Goal: Information Seeking & Learning: Find specific page/section

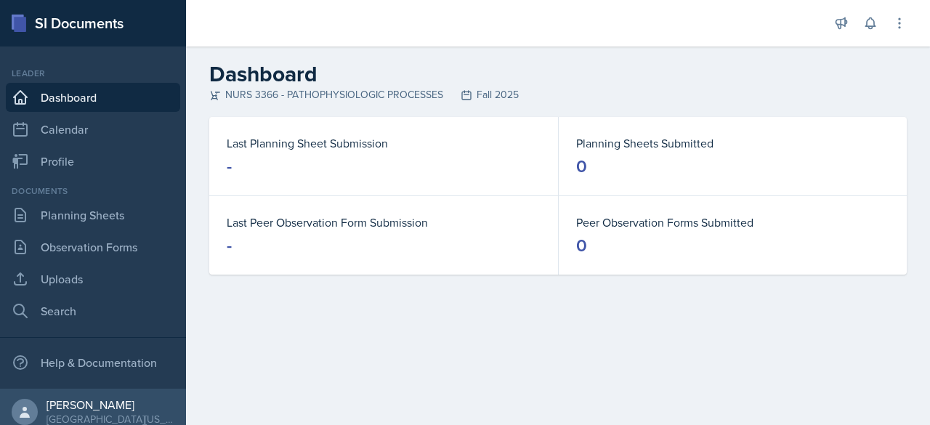
click at [81, 230] on div "Documents Planning Sheets Observation Forms Uploads Search" at bounding box center [93, 255] width 174 height 141
click at [87, 220] on link "Planning Sheets" at bounding box center [93, 215] width 174 height 29
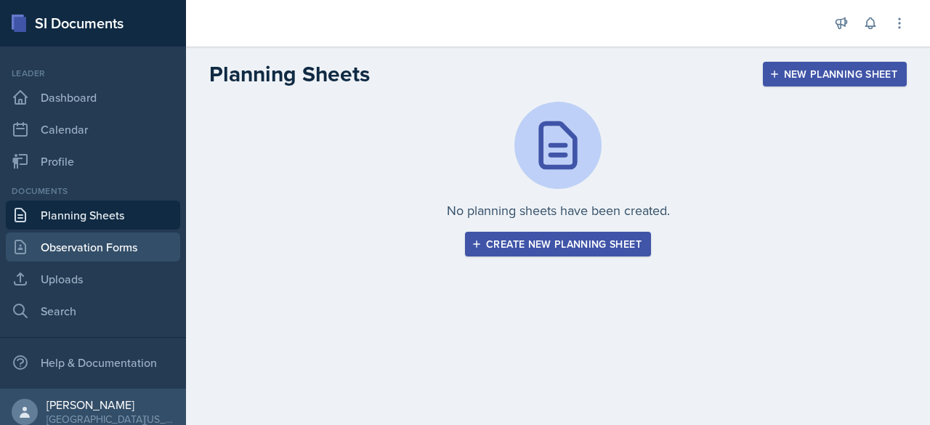
click at [85, 249] on link "Observation Forms" at bounding box center [93, 247] width 174 height 29
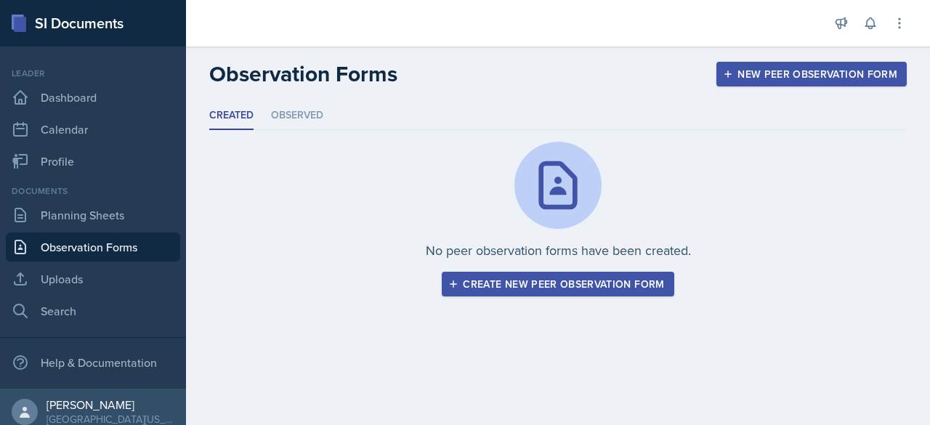
click at [91, 198] on div "Documents Planning Sheets Observation Forms Uploads Search" at bounding box center [93, 255] width 174 height 141
click at [81, 209] on link "Planning Sheets" at bounding box center [93, 215] width 174 height 29
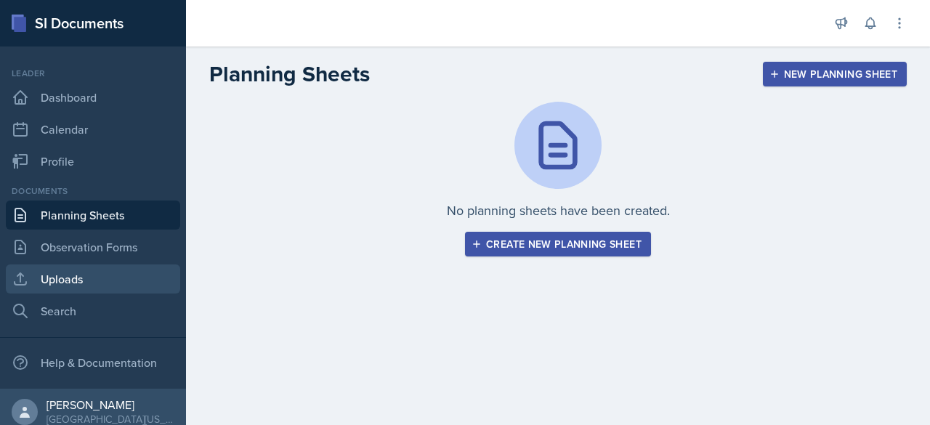
click at [73, 290] on link "Uploads" at bounding box center [93, 279] width 174 height 29
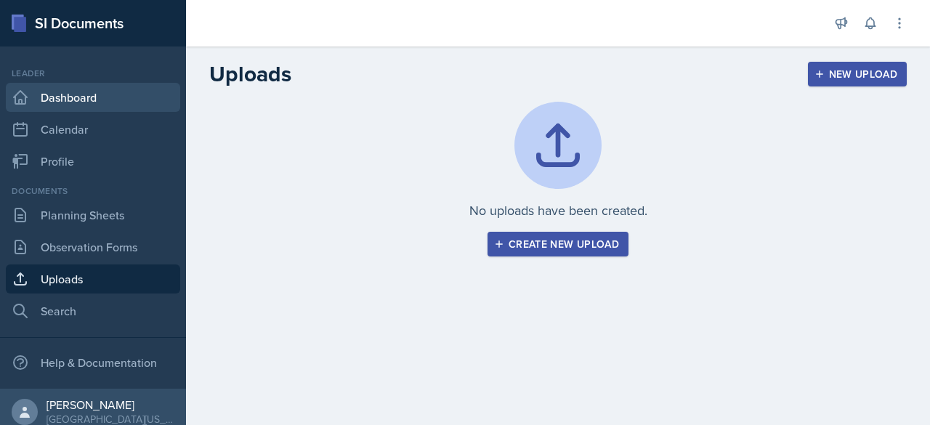
click at [81, 101] on link "Dashboard" at bounding box center [93, 97] width 174 height 29
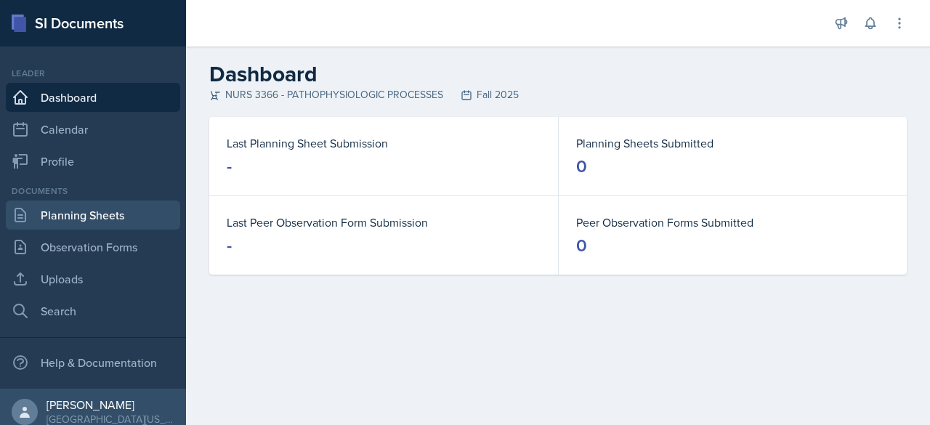
scroll to position [9, 0]
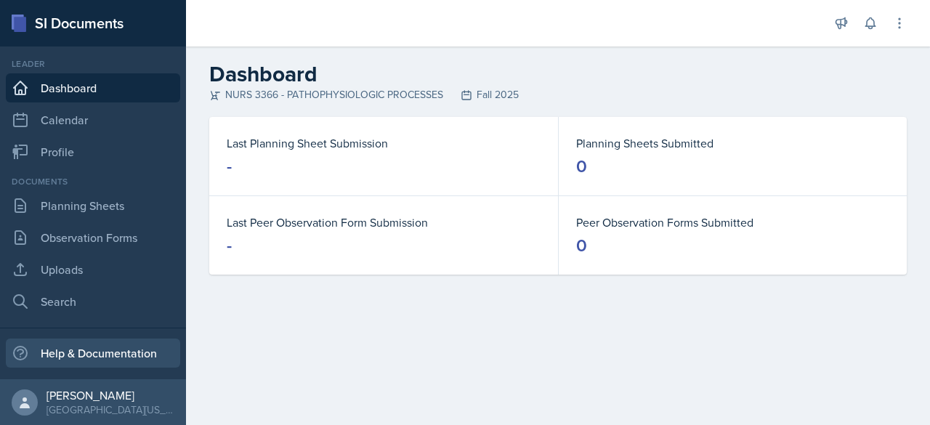
click at [83, 361] on div "Help & Documentation" at bounding box center [93, 353] width 174 height 29
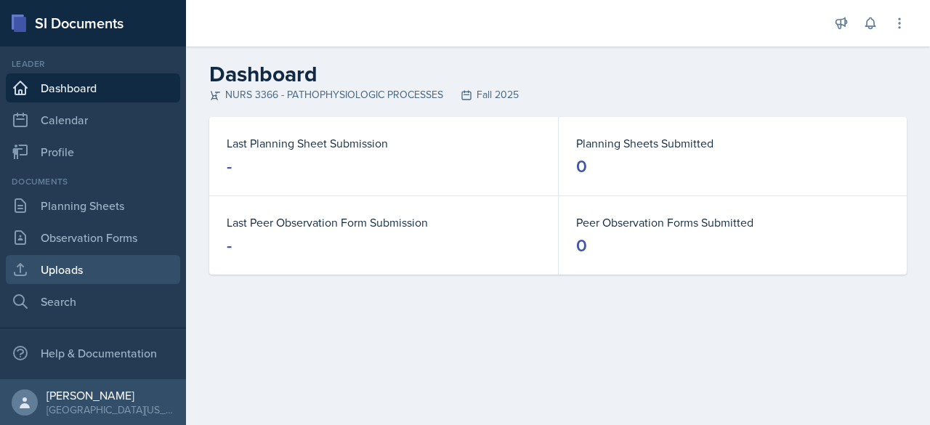
click at [79, 273] on link "Uploads" at bounding box center [93, 269] width 174 height 29
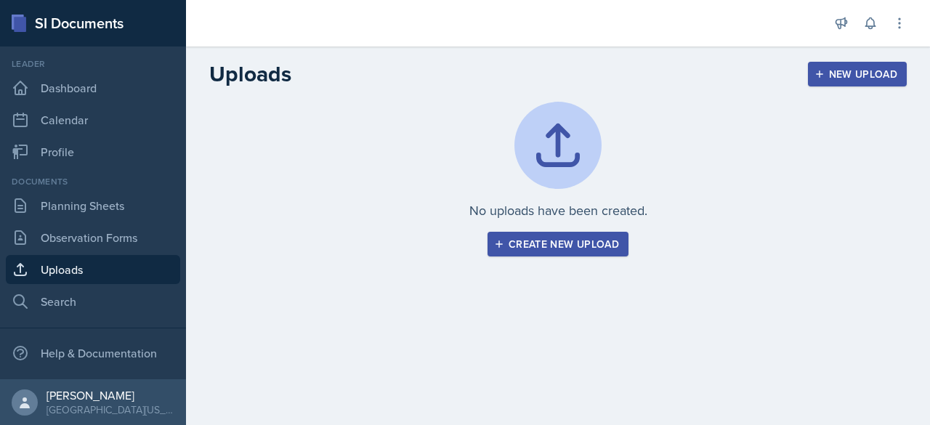
click at [79, 273] on link "Uploads" at bounding box center [93, 269] width 174 height 29
click at [95, 226] on link "Observation Forms" at bounding box center [93, 237] width 174 height 29
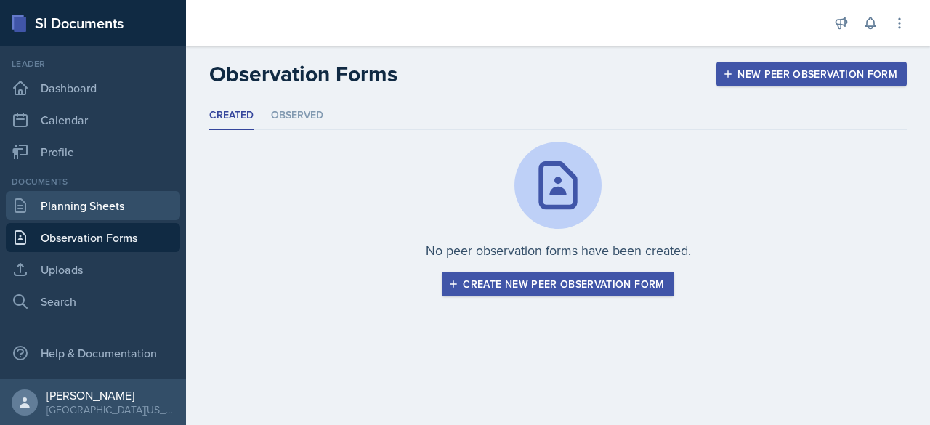
click at [106, 204] on link "Planning Sheets" at bounding box center [93, 205] width 174 height 29
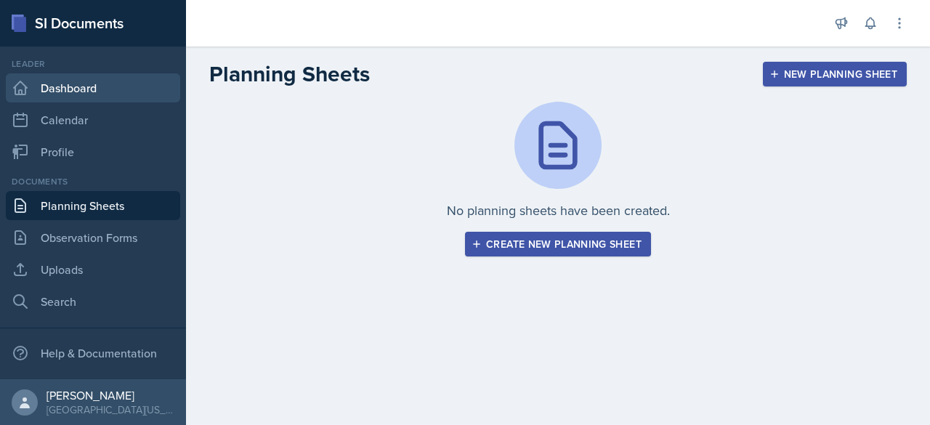
click at [100, 90] on link "Dashboard" at bounding box center [93, 87] width 174 height 29
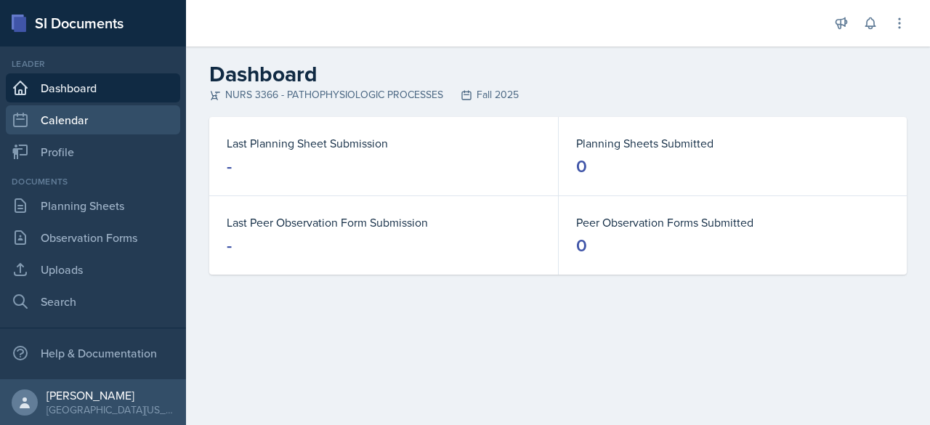
click at [100, 123] on link "Calendar" at bounding box center [93, 119] width 174 height 29
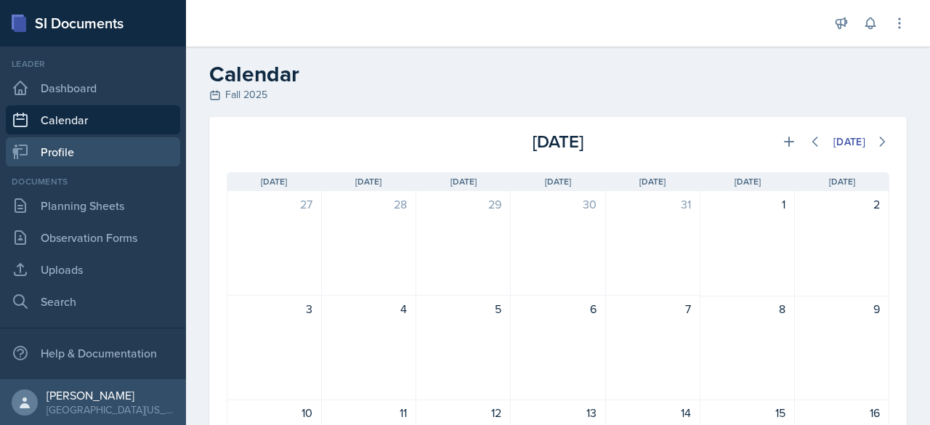
click at [88, 148] on link "Profile" at bounding box center [93, 151] width 174 height 29
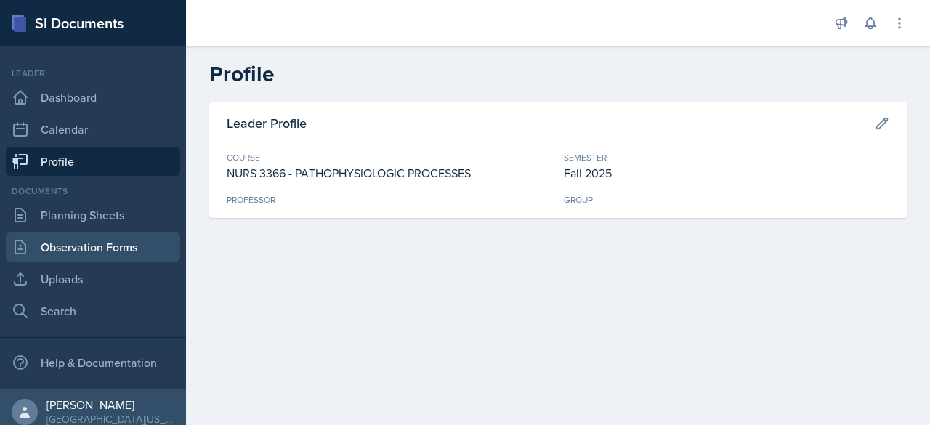
click at [67, 254] on link "Observation Forms" at bounding box center [93, 247] width 174 height 29
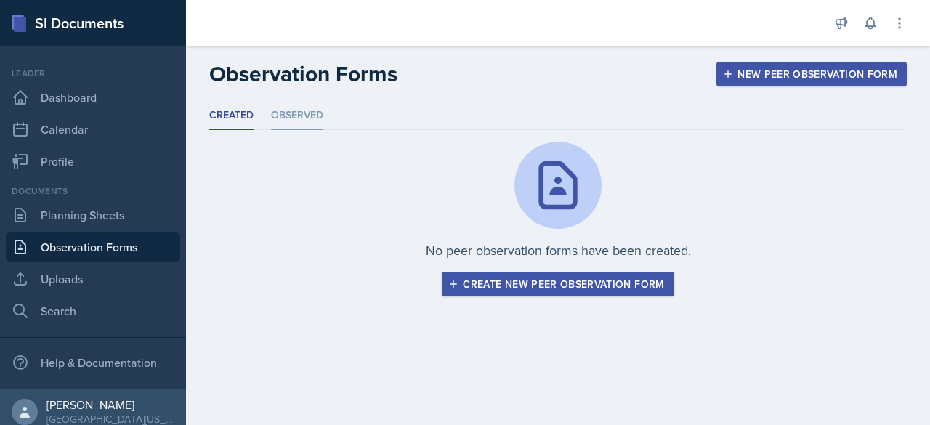
click at [300, 116] on li "Observed" at bounding box center [297, 116] width 52 height 28
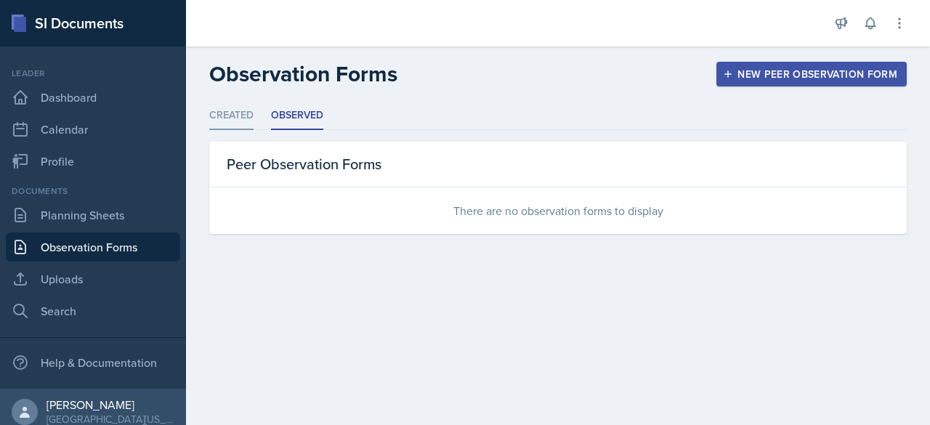
click at [229, 110] on li "Created" at bounding box center [231, 116] width 44 height 28
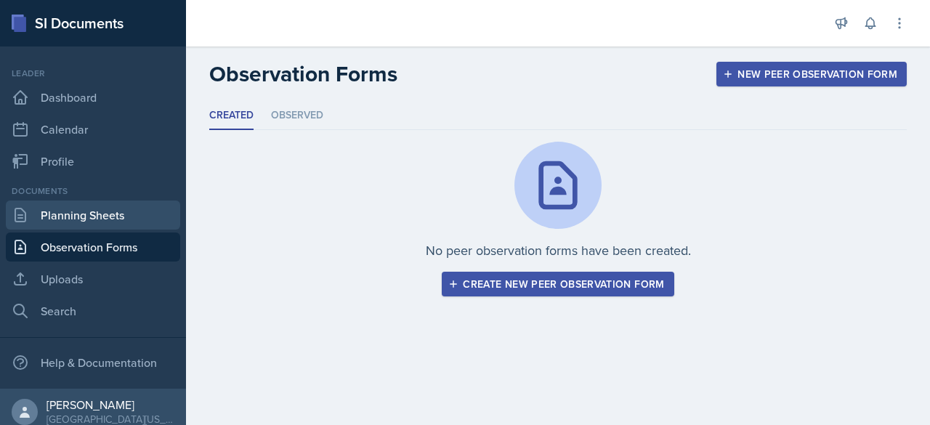
click at [109, 206] on link "Planning Sheets" at bounding box center [93, 215] width 174 height 29
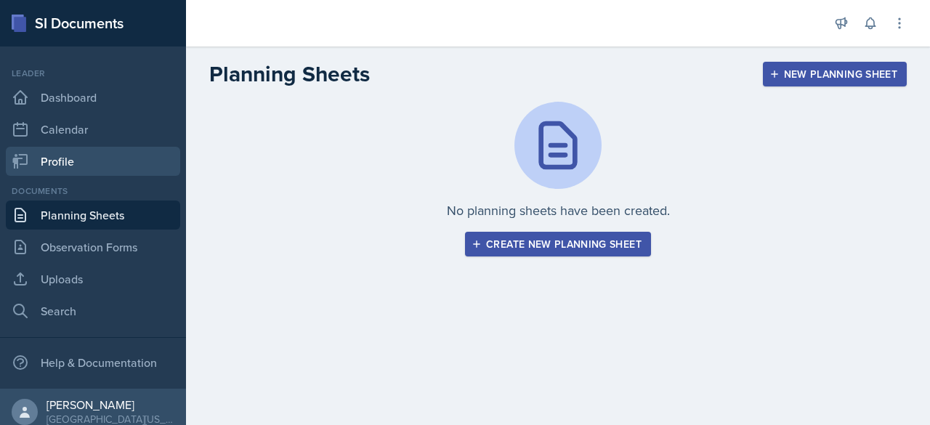
click at [79, 153] on link "Profile" at bounding box center [93, 161] width 174 height 29
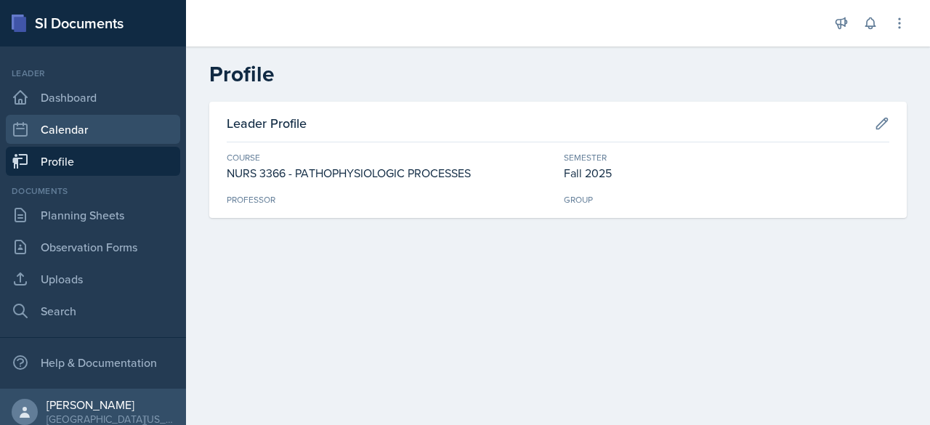
click at [83, 123] on link "Calendar" at bounding box center [93, 129] width 174 height 29
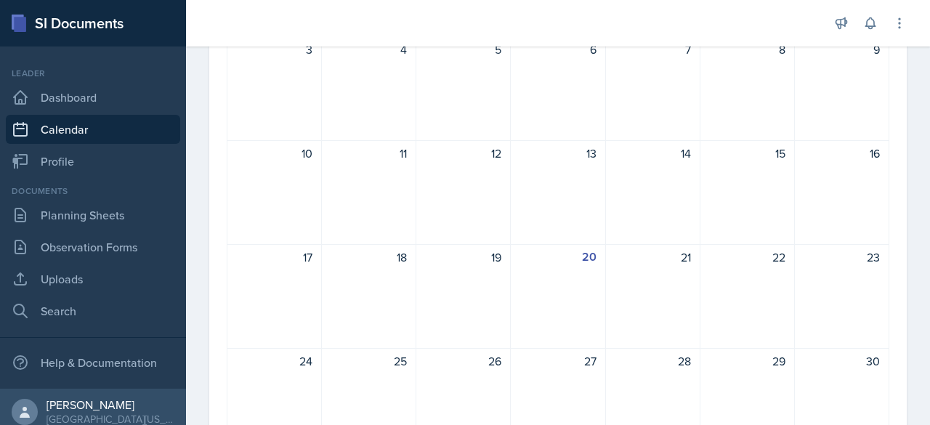
scroll to position [443, 0]
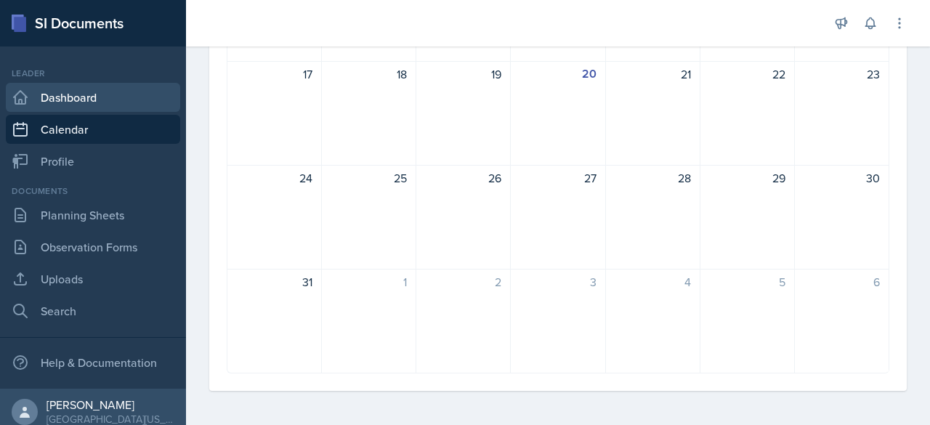
click at [88, 97] on link "Dashboard" at bounding box center [93, 97] width 174 height 29
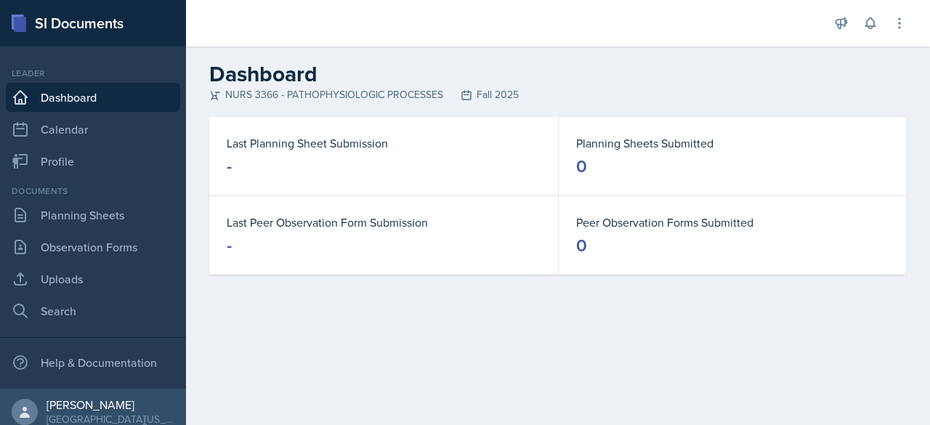
scroll to position [9, 0]
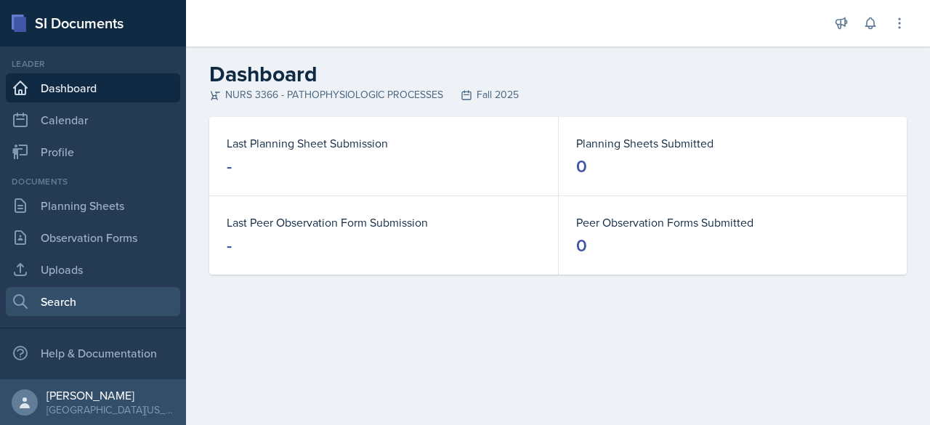
click at [77, 301] on link "Search" at bounding box center [93, 301] width 174 height 29
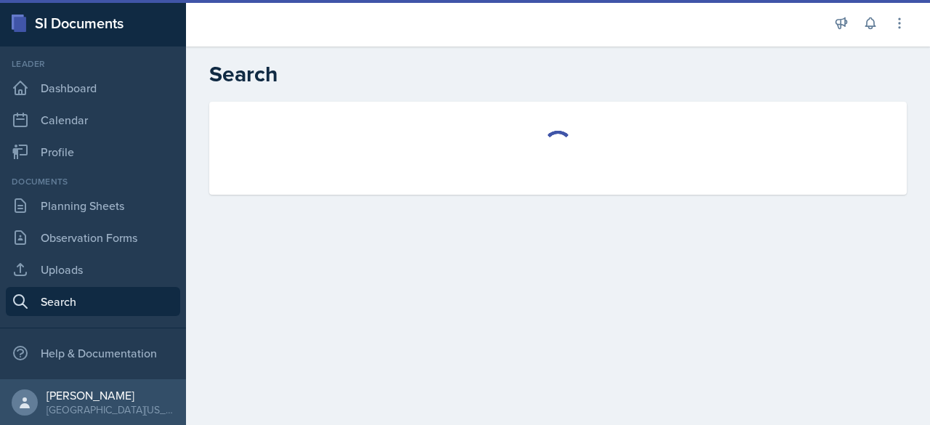
select select "all"
select select "1"
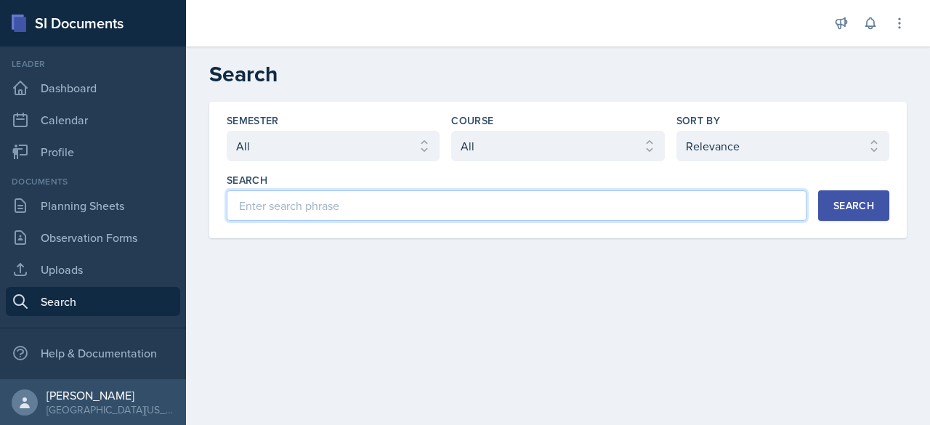
click at [488, 214] on input at bounding box center [517, 205] width 580 height 31
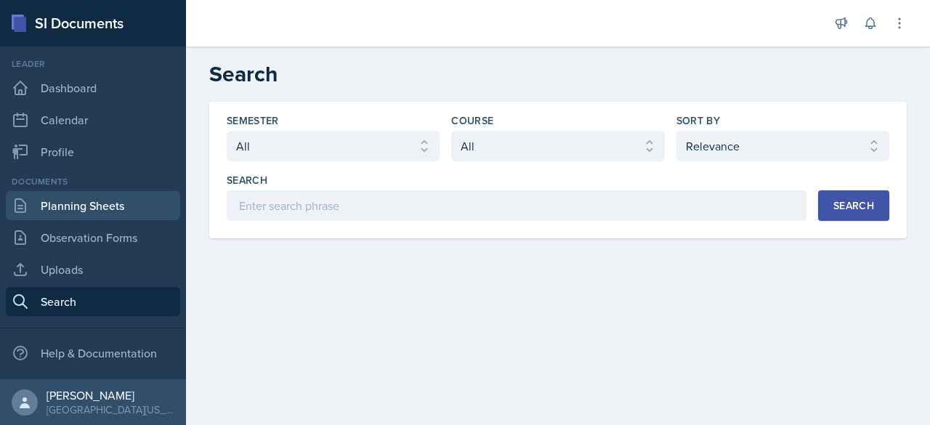
click at [105, 213] on link "Planning Sheets" at bounding box center [93, 205] width 174 height 29
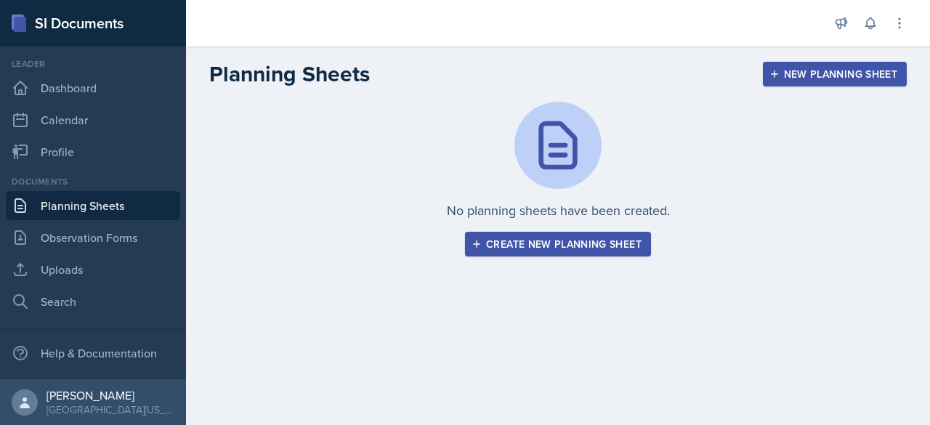
click at [95, 253] on div "Documents Planning Sheets Observation Forms Uploads Search" at bounding box center [93, 245] width 174 height 141
click at [105, 238] on link "Observation Forms" at bounding box center [93, 237] width 174 height 29
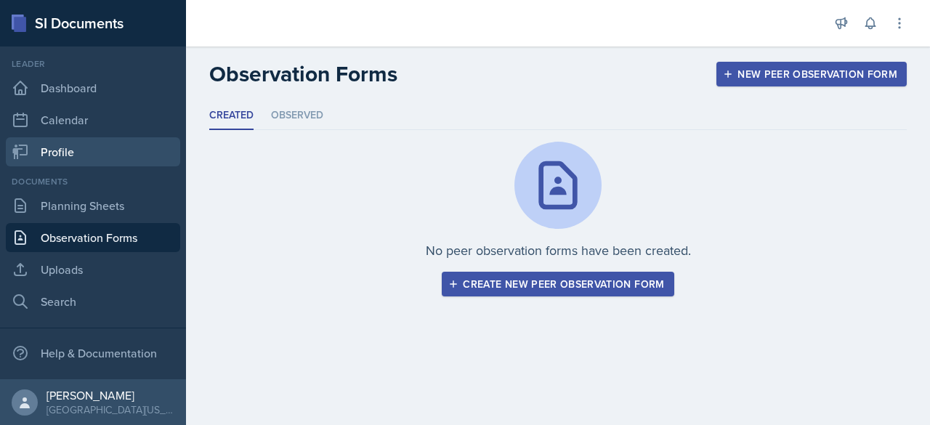
click at [55, 164] on link "Profile" at bounding box center [93, 151] width 174 height 29
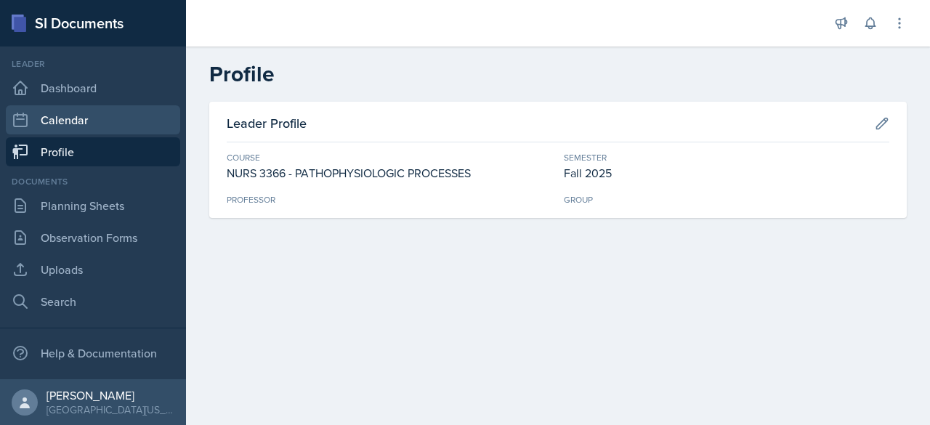
click at [60, 121] on link "Calendar" at bounding box center [93, 119] width 174 height 29
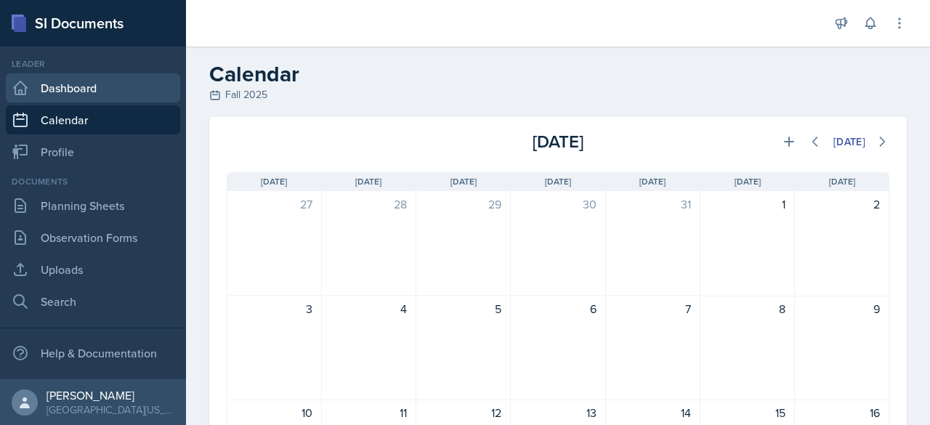
click at [67, 81] on link "Dashboard" at bounding box center [93, 87] width 174 height 29
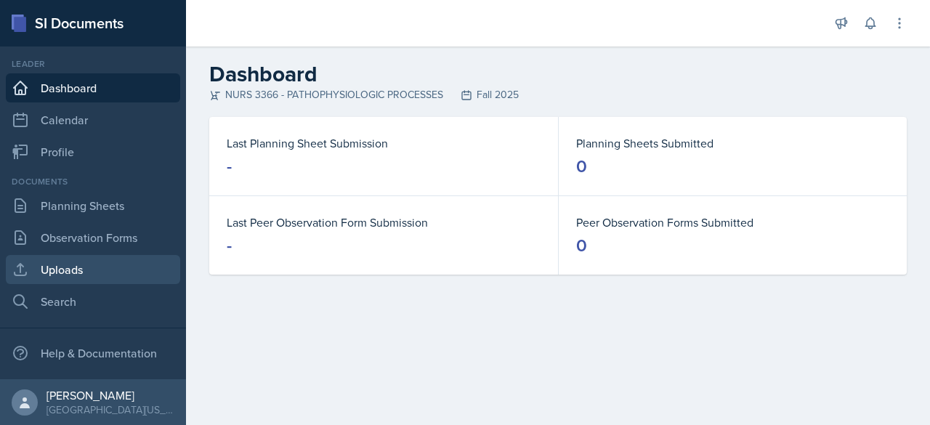
click at [67, 265] on link "Uploads" at bounding box center [93, 269] width 174 height 29
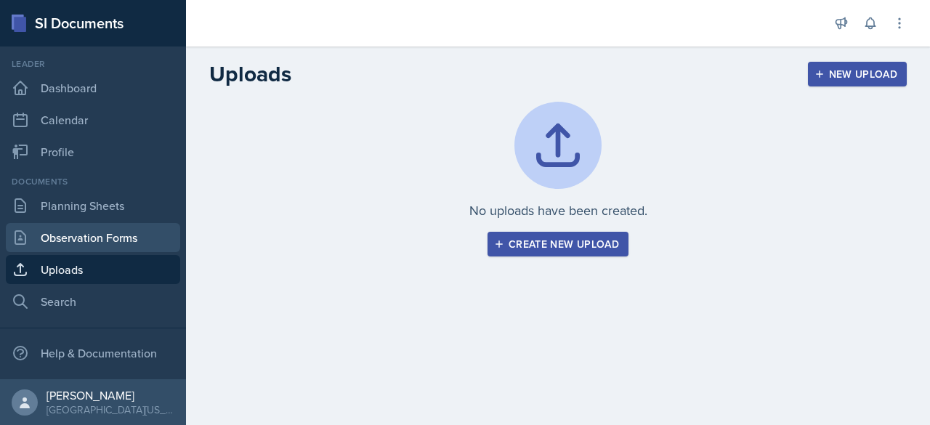
click at [89, 229] on link "Observation Forms" at bounding box center [93, 237] width 174 height 29
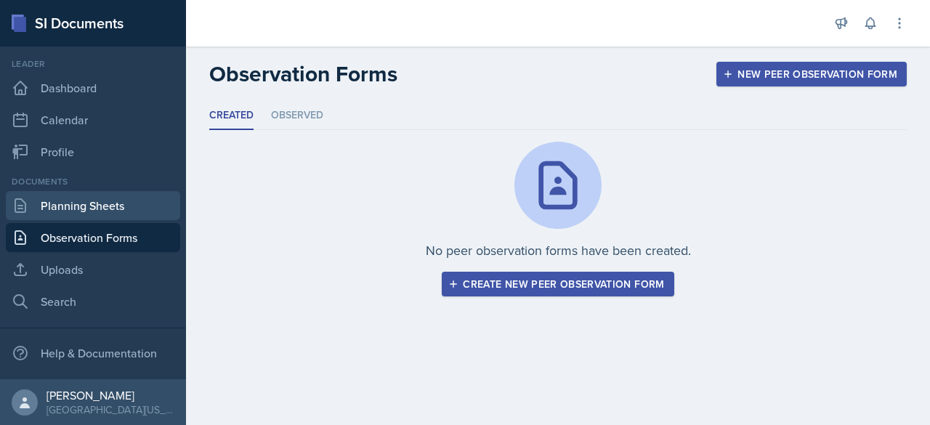
click at [109, 198] on link "Planning Sheets" at bounding box center [93, 205] width 174 height 29
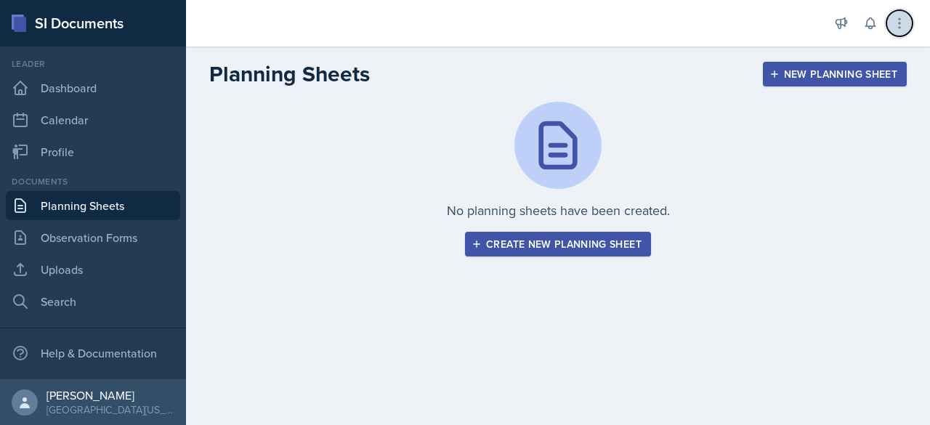
click at [897, 27] on icon at bounding box center [900, 23] width 15 height 15
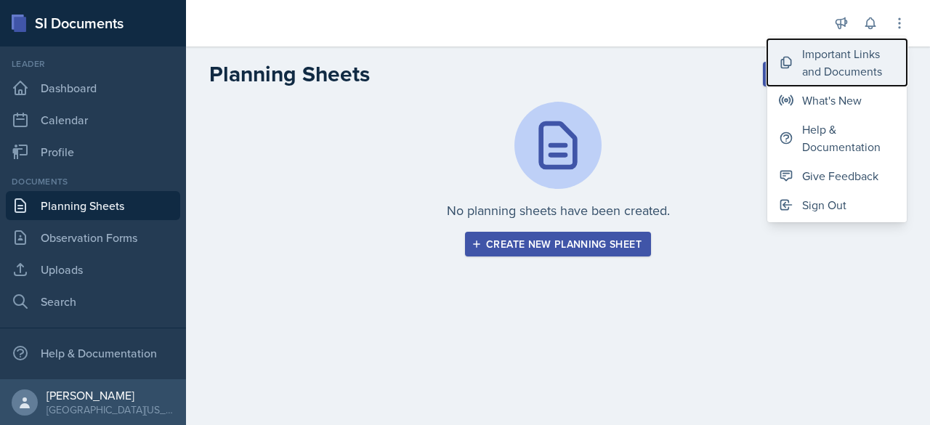
click at [854, 55] on div "Important Links and Documents" at bounding box center [849, 62] width 93 height 35
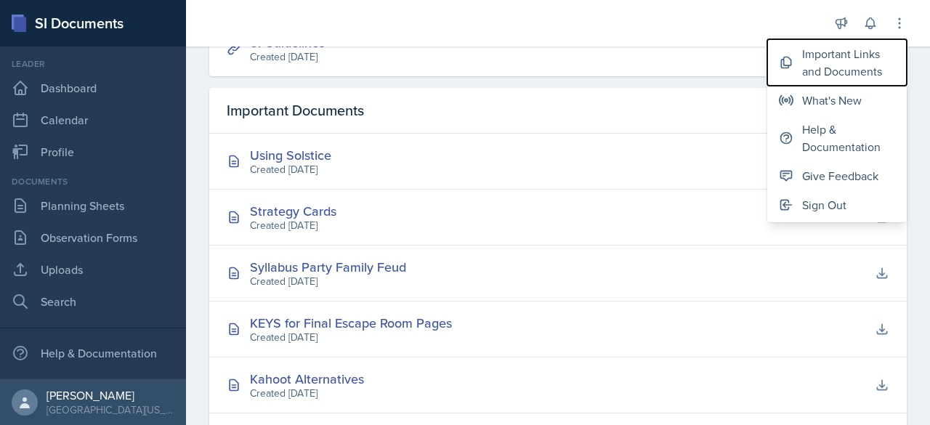
scroll to position [408, 0]
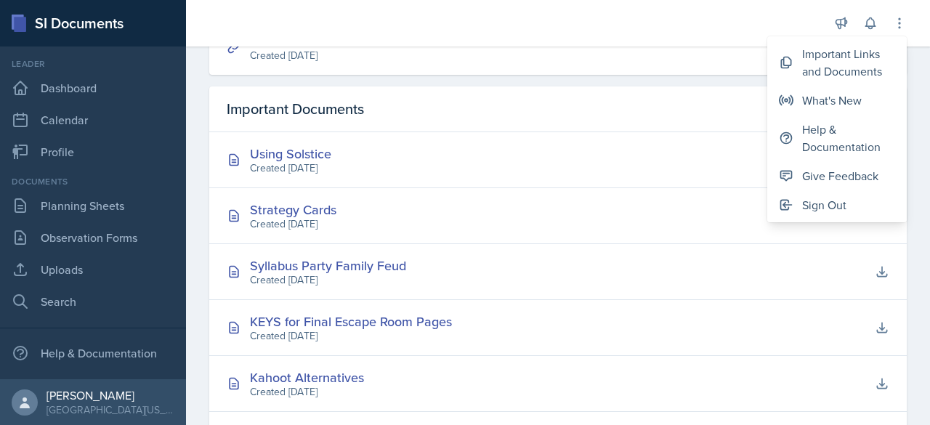
click at [519, 100] on div "Important Documents" at bounding box center [558, 110] width 698 height 46
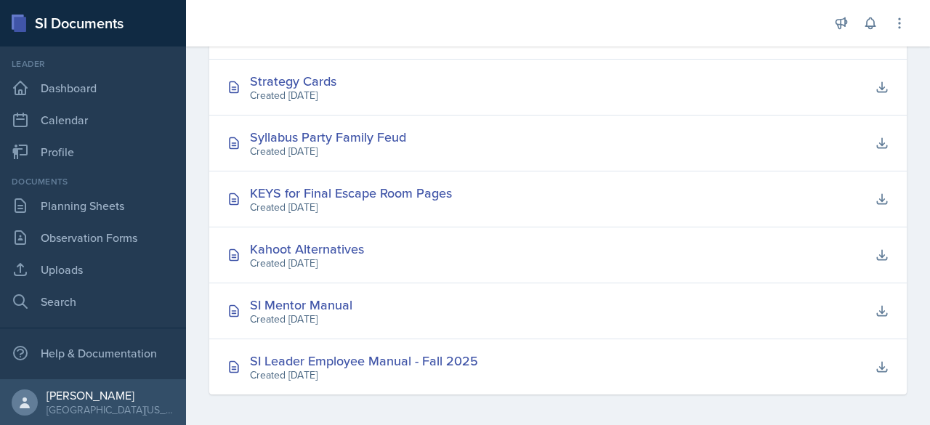
scroll to position [537, 0]
drag, startPoint x: 317, startPoint y: 359, endPoint x: 270, endPoint y: 360, distance: 46.5
click at [270, 360] on div "SI Leader Employee Manual - Fall 2025" at bounding box center [364, 360] width 228 height 20
